Goal: Task Accomplishment & Management: Use online tool/utility

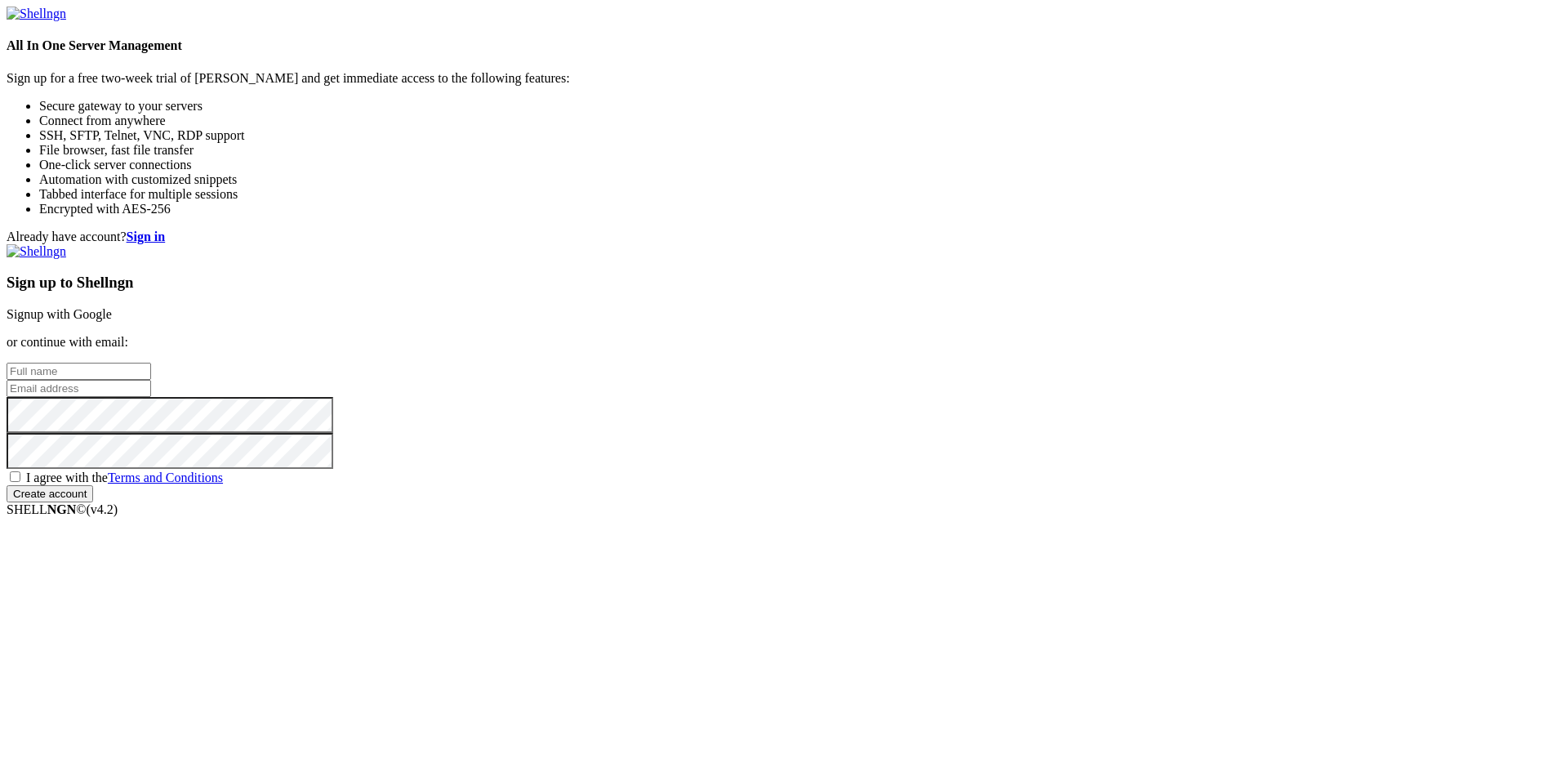
click at [111, 307] on link "Signup with Google" at bounding box center [60, 314] width 106 height 14
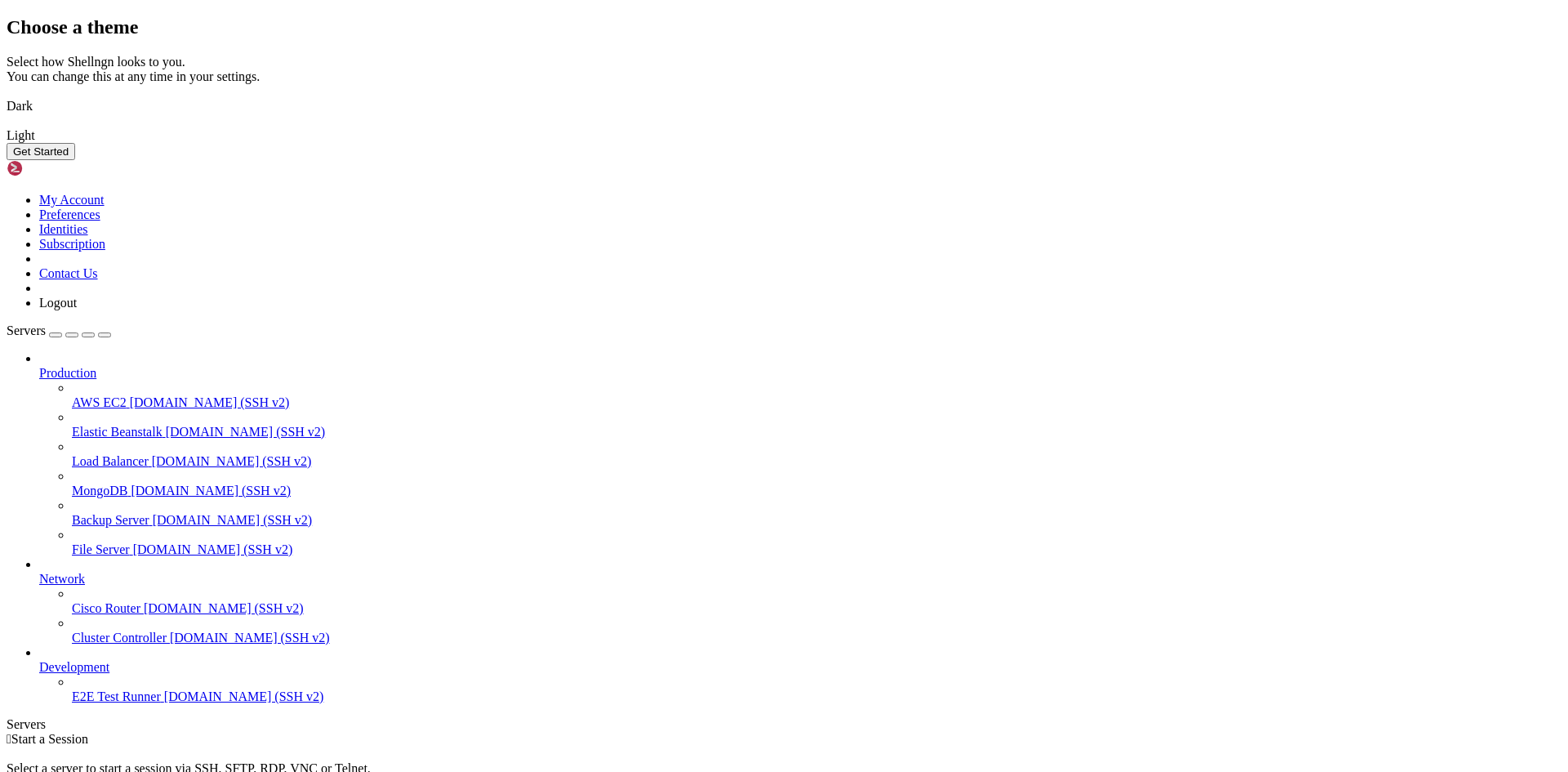
click at [7, 95] on img at bounding box center [7, 95] width 0 height 0
click at [76, 160] on button "Get Started" at bounding box center [41, 151] width 69 height 17
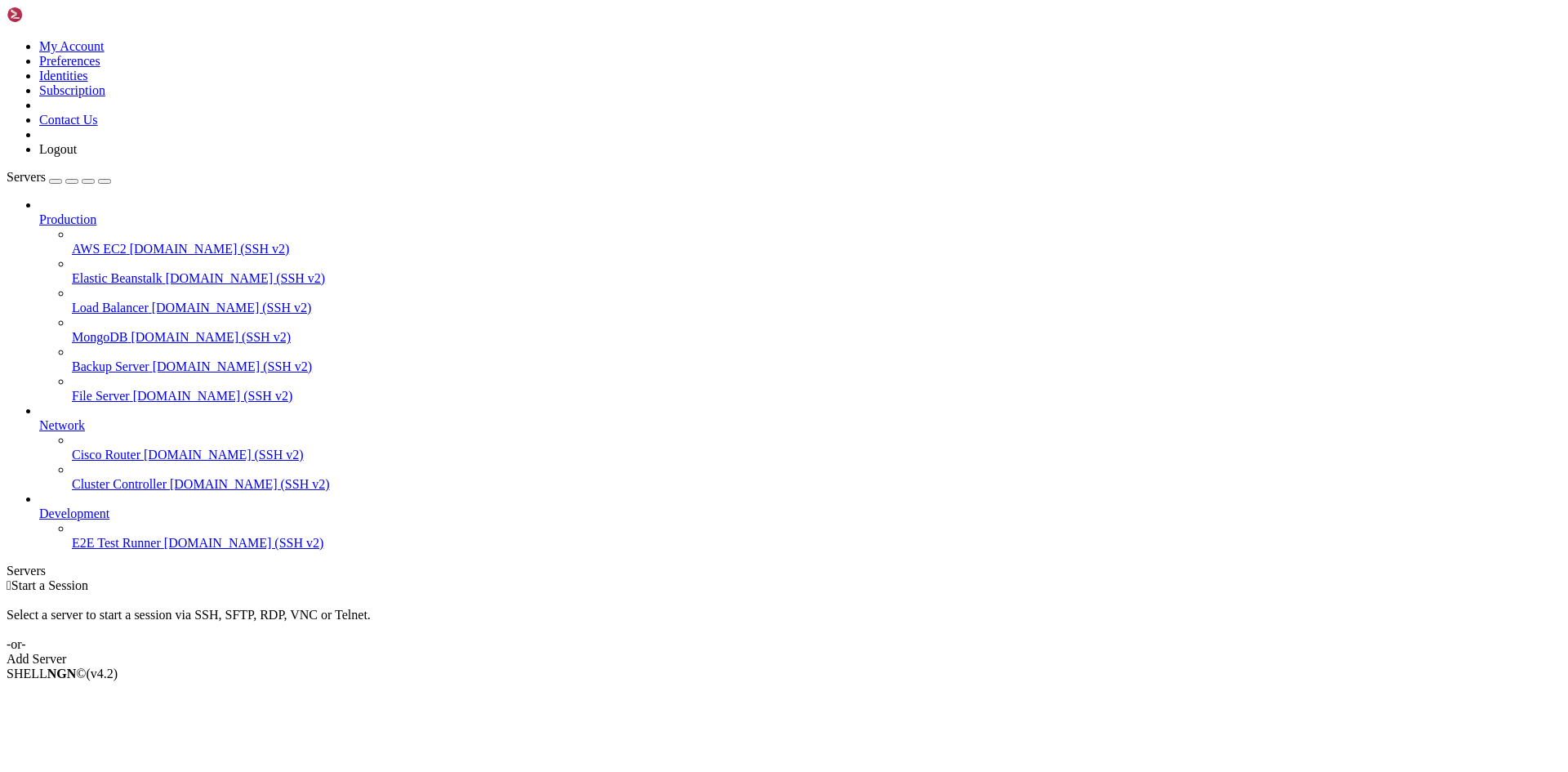
click at [897, 652] on div "Add Server" at bounding box center [784, 660] width 1555 height 15
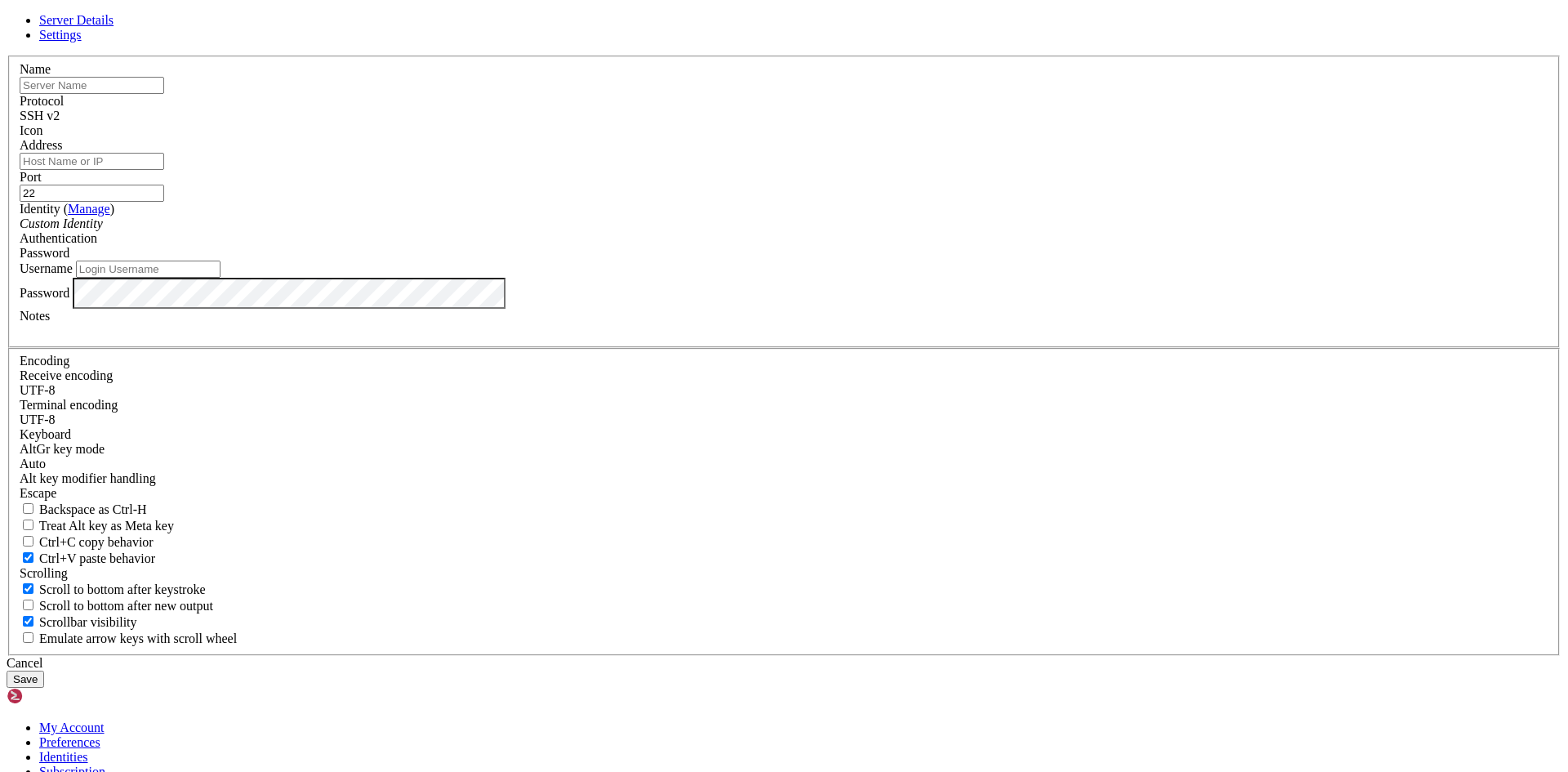
click at [164, 94] on input "text" at bounding box center [92, 85] width 145 height 17
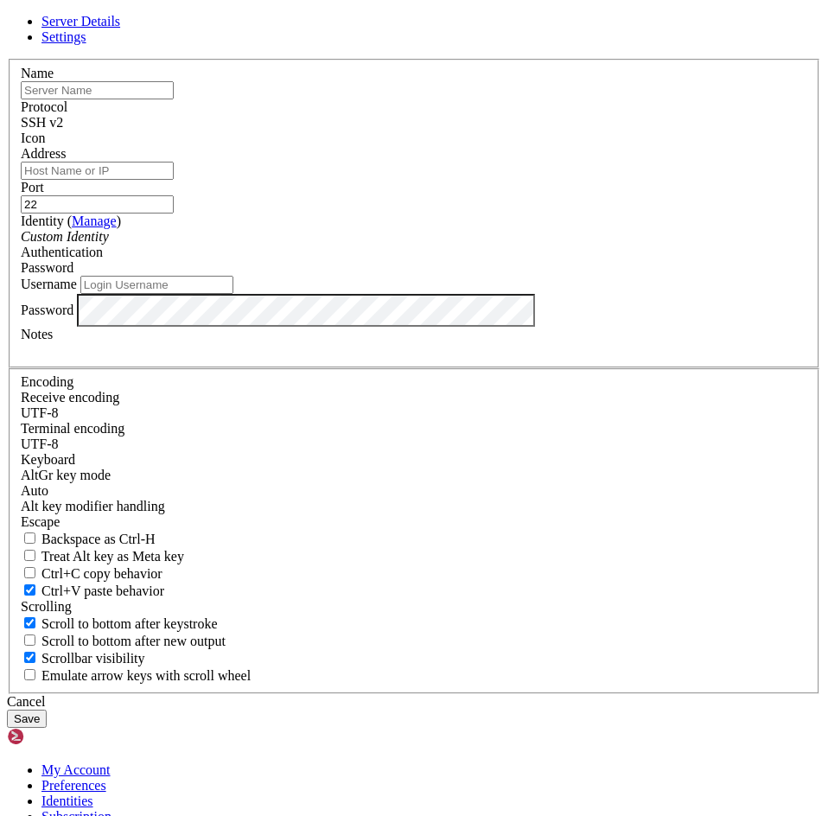
click at [174, 99] on input "text" at bounding box center [97, 90] width 153 height 18
type input "MV1"
click at [326, 180] on div "Address" at bounding box center [414, 163] width 787 height 34
click at [174, 180] on input "Address" at bounding box center [97, 171] width 153 height 18
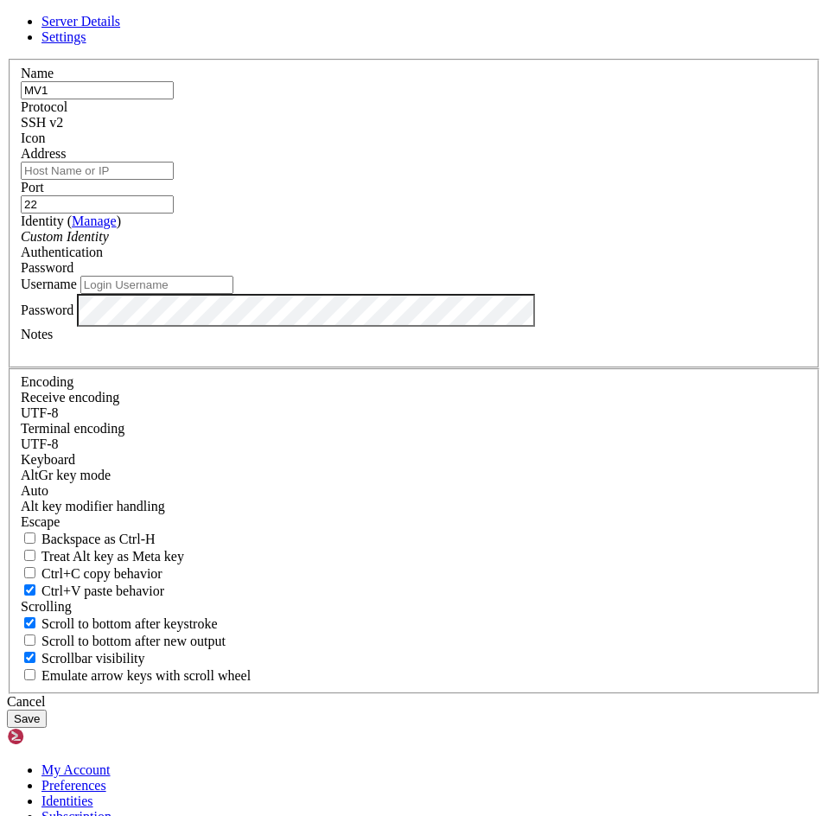
paste input "[TECHNICAL_ID]"
type input "[TECHNICAL_ID]"
click at [311, 245] on div "Custom Identity" at bounding box center [414, 237] width 787 height 16
click at [233, 294] on input "Username" at bounding box center [156, 285] width 153 height 18
type input "b"
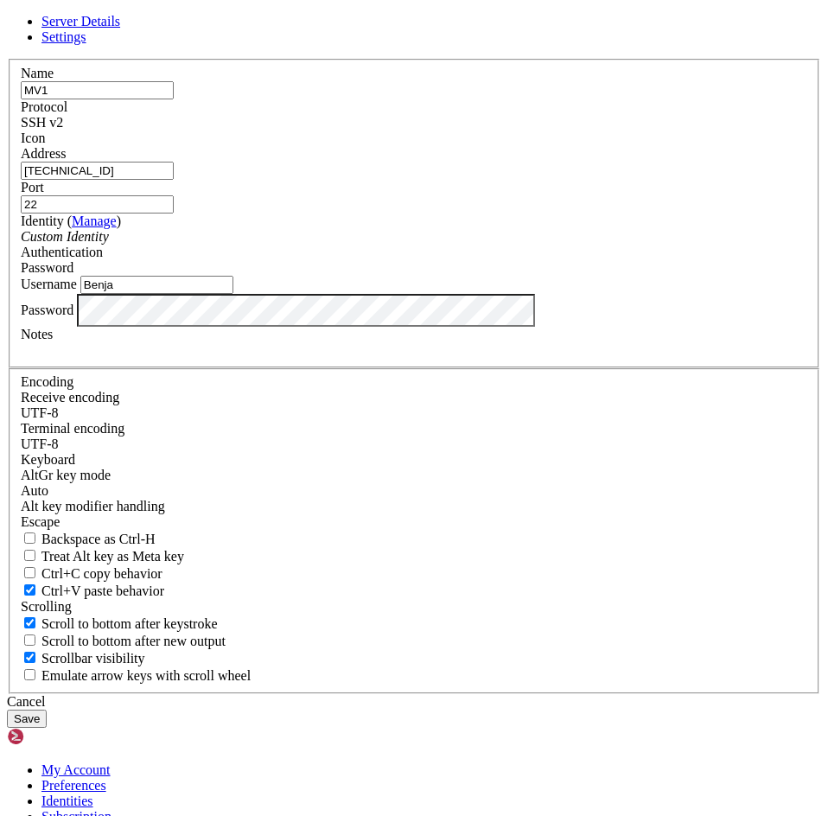
type input "Benja"
click at [47, 710] on button "Save" at bounding box center [27, 719] width 40 height 18
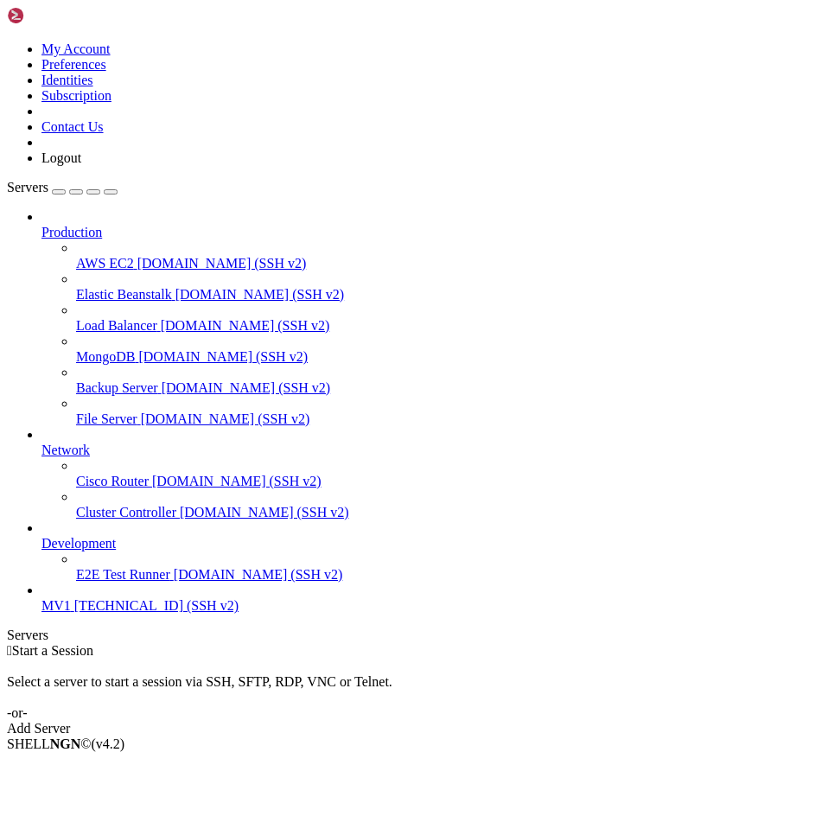
click at [471, 643] on div " Start a Session Select a server to start a session via SSH, SFTP, RDP, VNC or…" at bounding box center [414, 689] width 814 height 93
click at [115, 613] on span "[TECHNICAL_ID] (SSH v2)" at bounding box center [156, 605] width 164 height 15
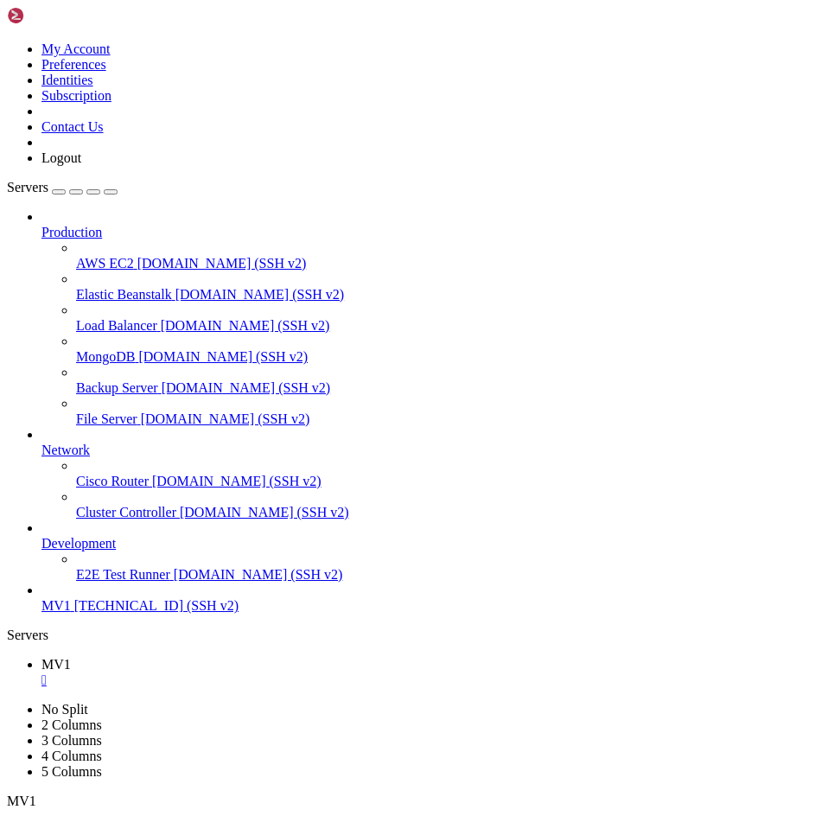
scroll to position [1690, 0]
drag, startPoint x: 49, startPoint y: 1059, endPoint x: 237, endPoint y: 1330, distance: 329.9
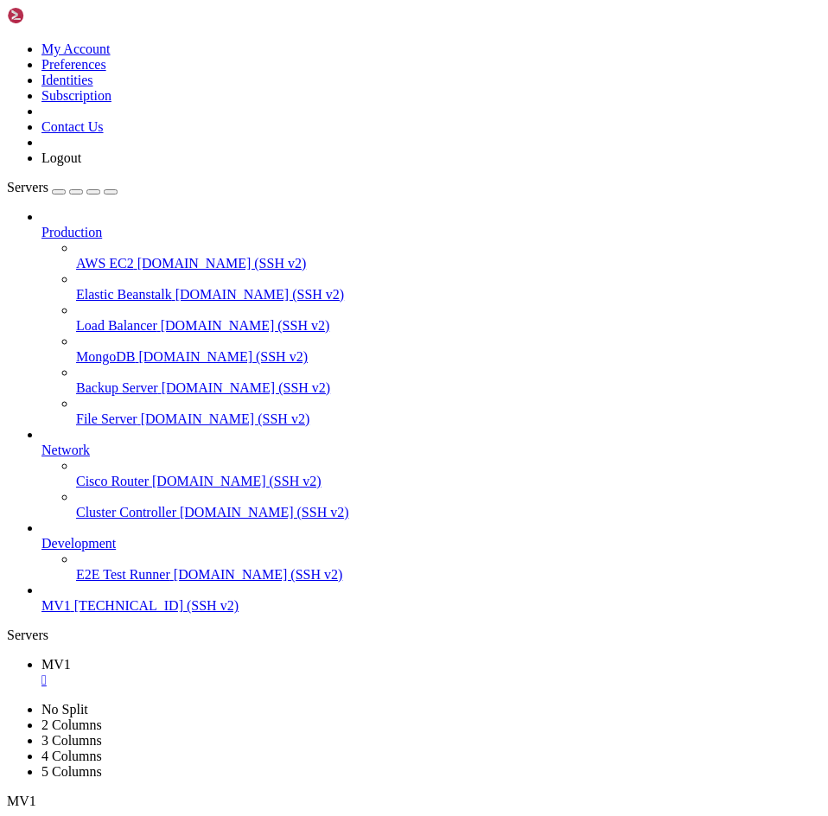
drag, startPoint x: 61, startPoint y: 1085, endPoint x: 30, endPoint y: 1018, distance: 73.5
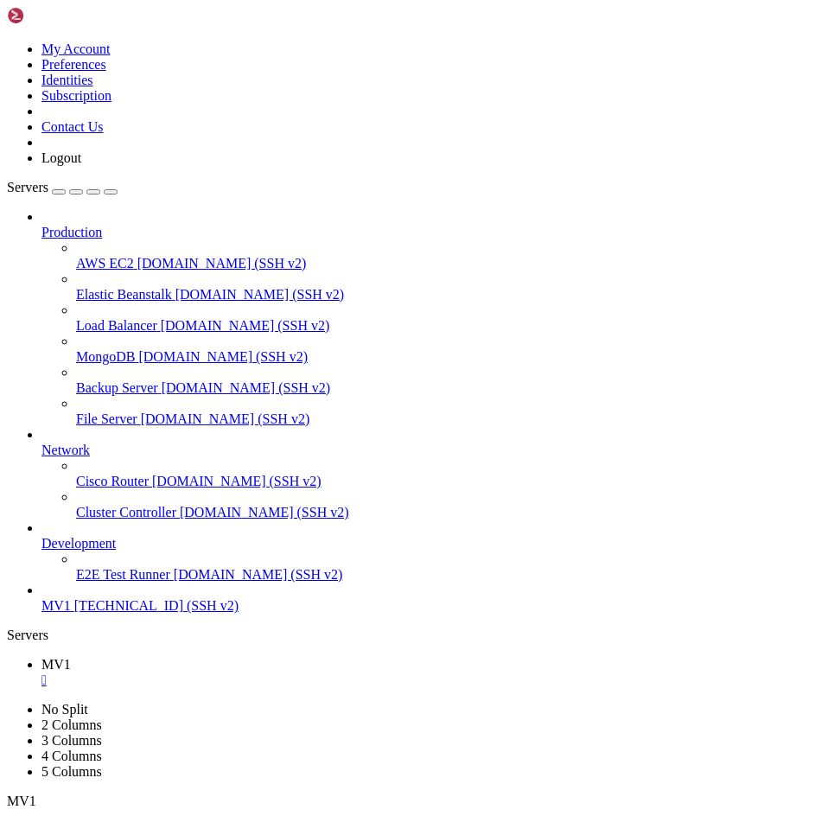
click at [130, 614] on div "Production AWS EC2 [DOMAIN_NAME] (SSH v2) Elastic Beanstalk [DOMAIN_NAME] (SSH …" at bounding box center [414, 411] width 814 height 405
click at [71, 657] on span "MV1" at bounding box center [55, 664] width 29 height 15
click at [7, 702] on icon at bounding box center [7, 702] width 0 height 0
click at [479, 657] on ul "MV1 " at bounding box center [414, 672] width 814 height 31
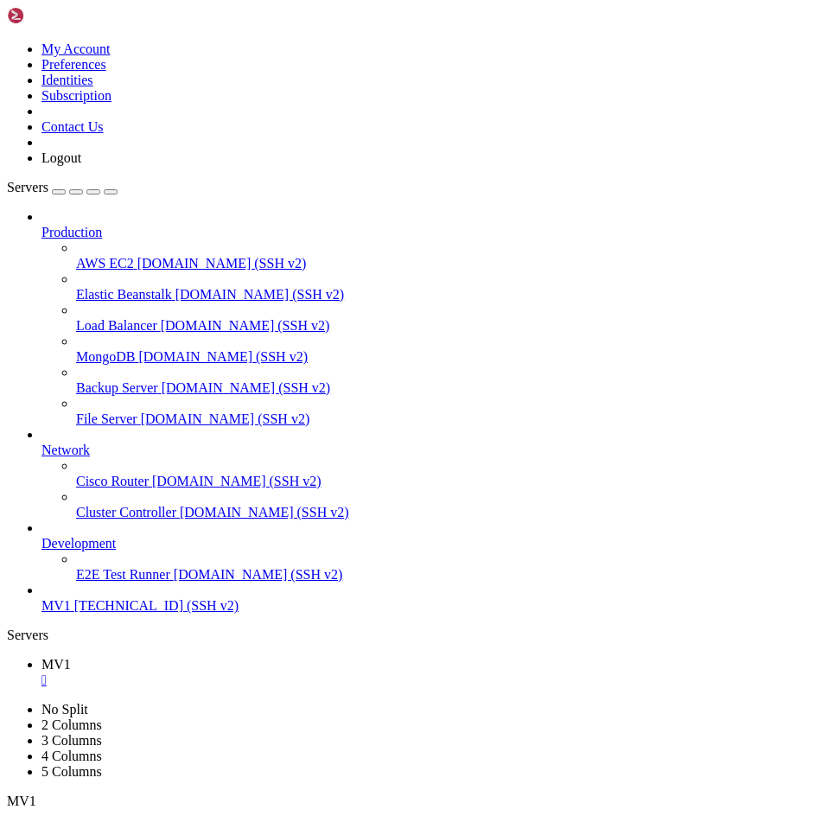
click at [42, 180] on span "Servers" at bounding box center [27, 187] width 41 height 15
click at [59, 192] on div "button" at bounding box center [59, 192] width 0 height 0
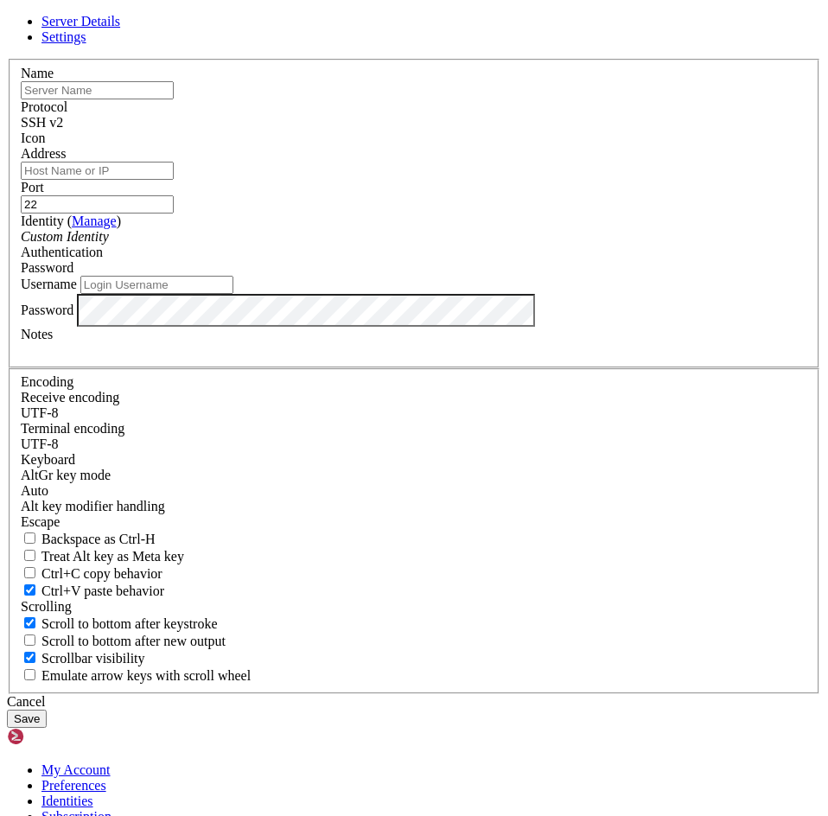
click at [174, 99] on input "text" at bounding box center [97, 90] width 153 height 18
type input "MV1"
click at [174, 180] on input "Address" at bounding box center [97, 171] width 153 height 18
click at [283, 245] on div "Custom Identity" at bounding box center [414, 237] width 787 height 16
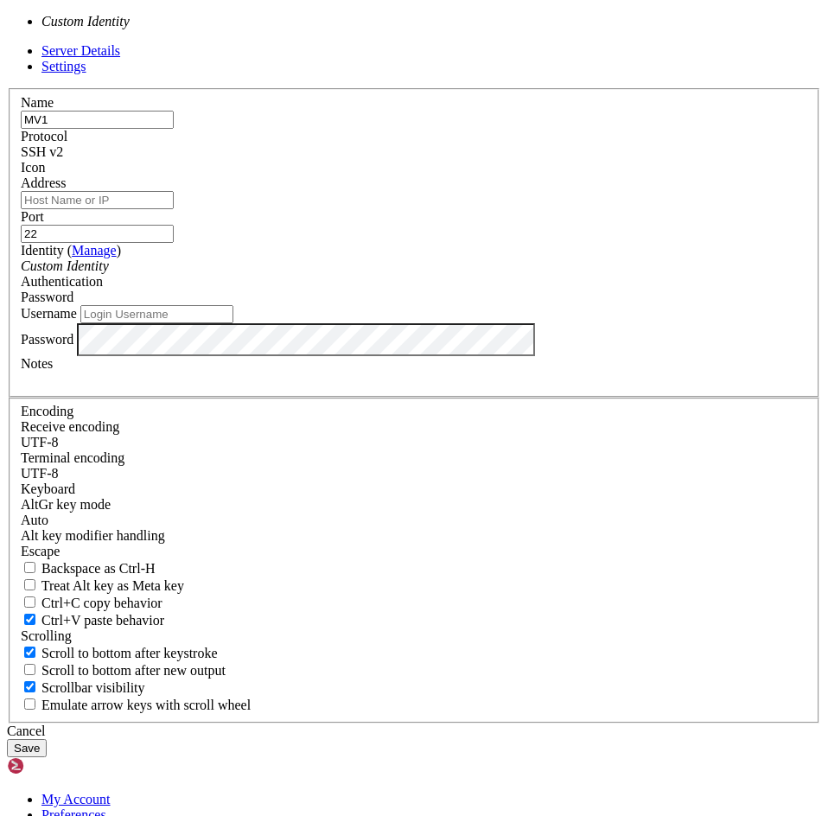
click at [284, 274] on div "Custom Identity" at bounding box center [414, 266] width 787 height 16
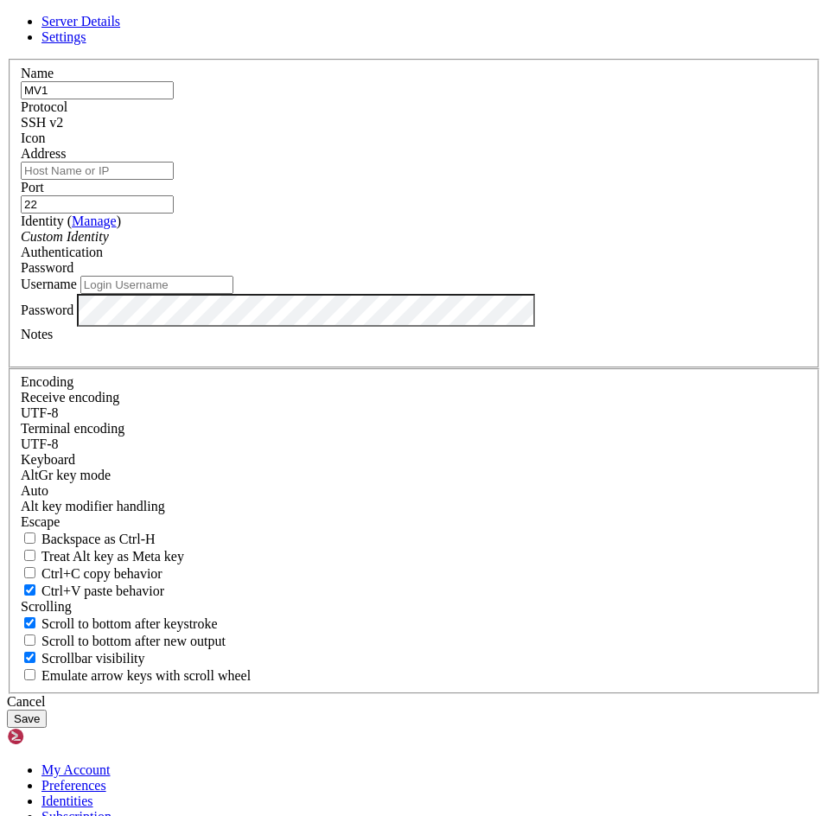
click at [233, 294] on input "Username" at bounding box center [156, 285] width 153 height 18
type input "Benja"
click at [174, 180] on input "Address" at bounding box center [97, 171] width 153 height 18
paste input "[TECHNICAL_ID]"
type input "[TECHNICAL_ID]"
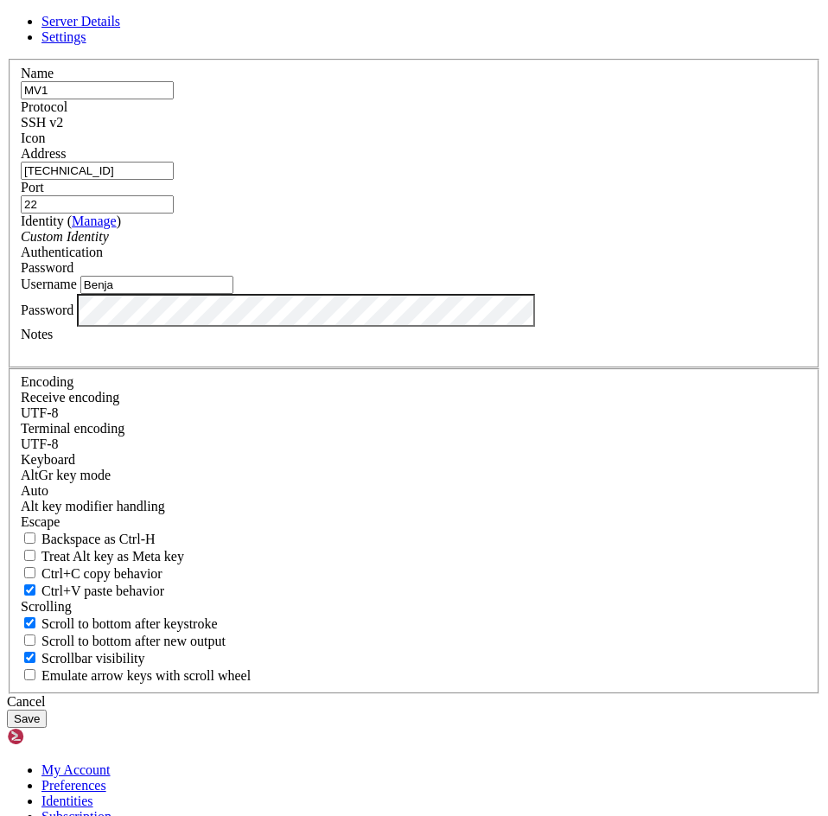
click at [373, 99] on div "Name MV1" at bounding box center [414, 83] width 787 height 34
click at [7, 59] on icon at bounding box center [7, 59] width 0 height 0
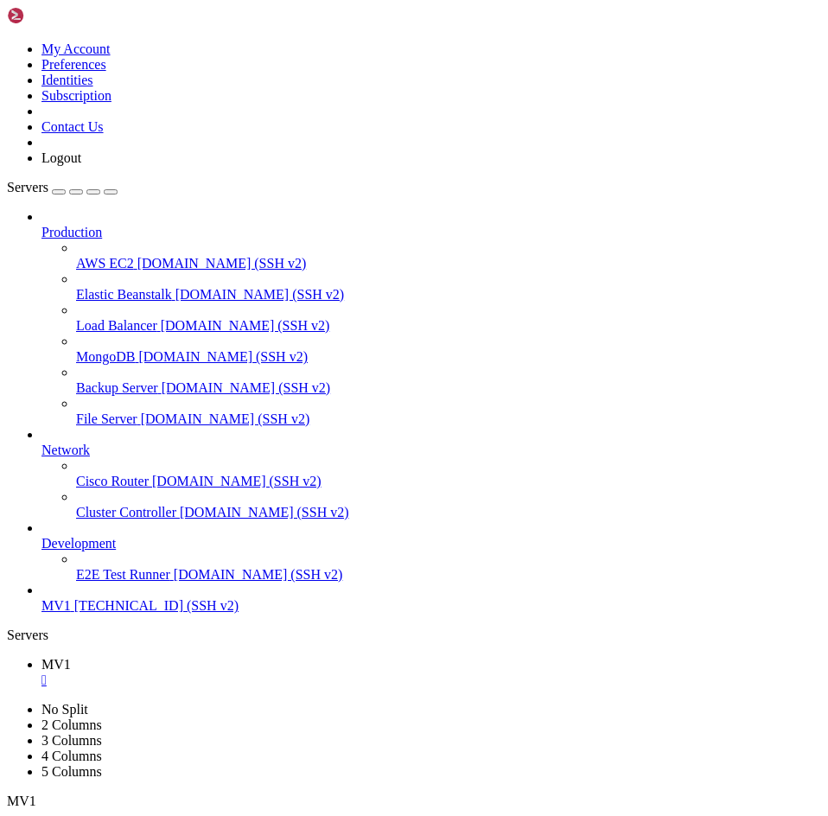
scroll to position [1117, 0]
drag, startPoint x: 80, startPoint y: 1098, endPoint x: 99, endPoint y: 1115, distance: 25.1
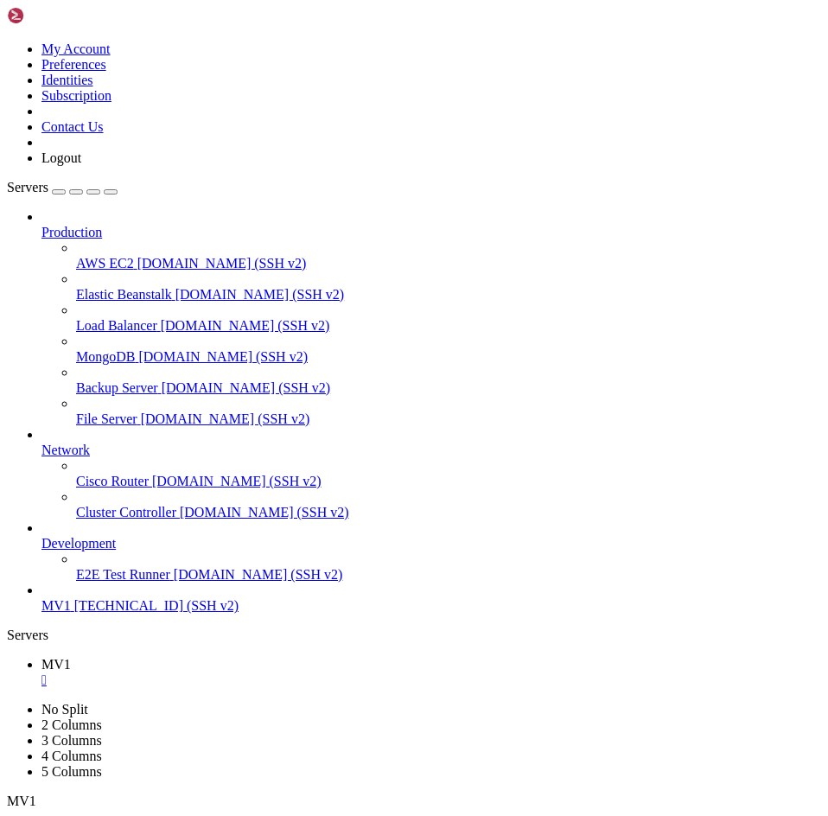
scroll to position [1131, 0]
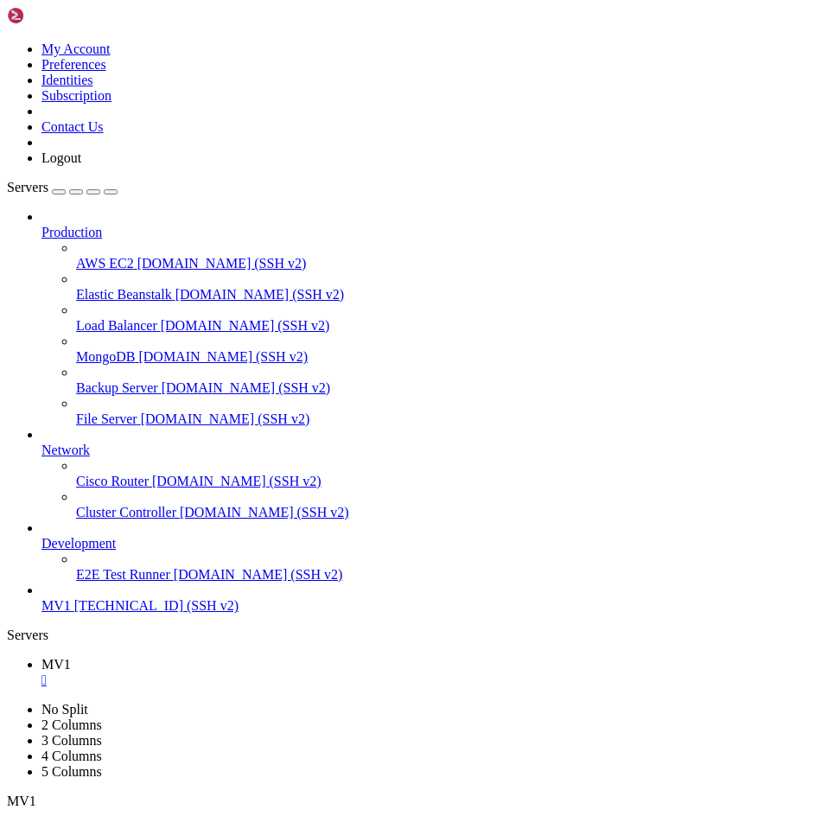
drag, startPoint x: 257, startPoint y: 1126, endPoint x: 254, endPoint y: 1207, distance: 80.4
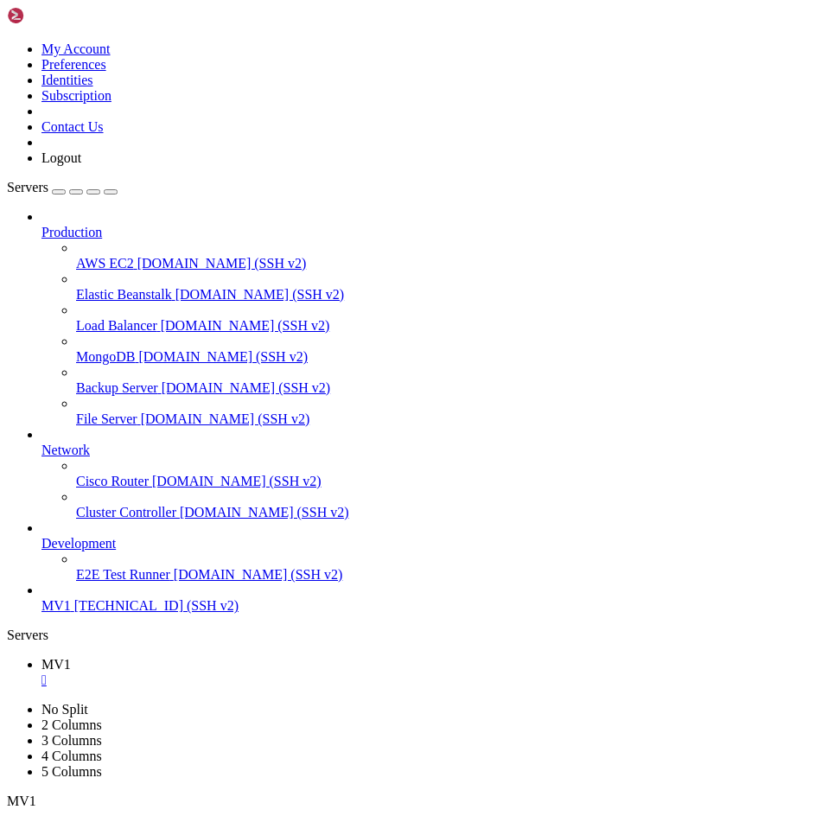
drag, startPoint x: 380, startPoint y: 1650, endPoint x: 208, endPoint y: 1662, distance: 172.4
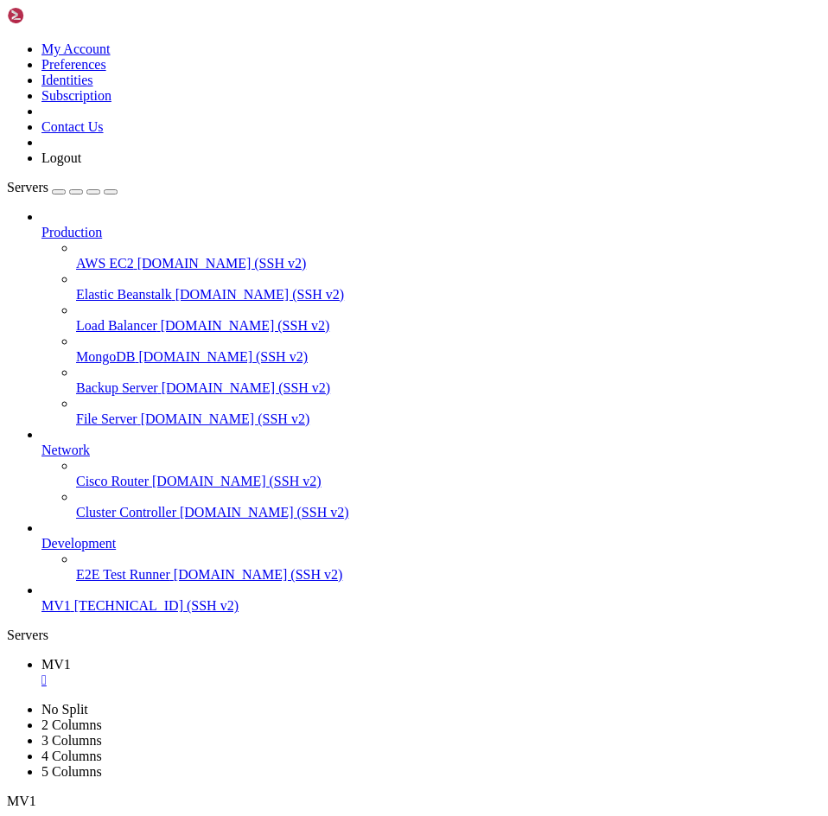
drag, startPoint x: 338, startPoint y: 1646, endPoint x: 323, endPoint y: 1654, distance: 17.0
